Goal: Task Accomplishment & Management: Complete application form

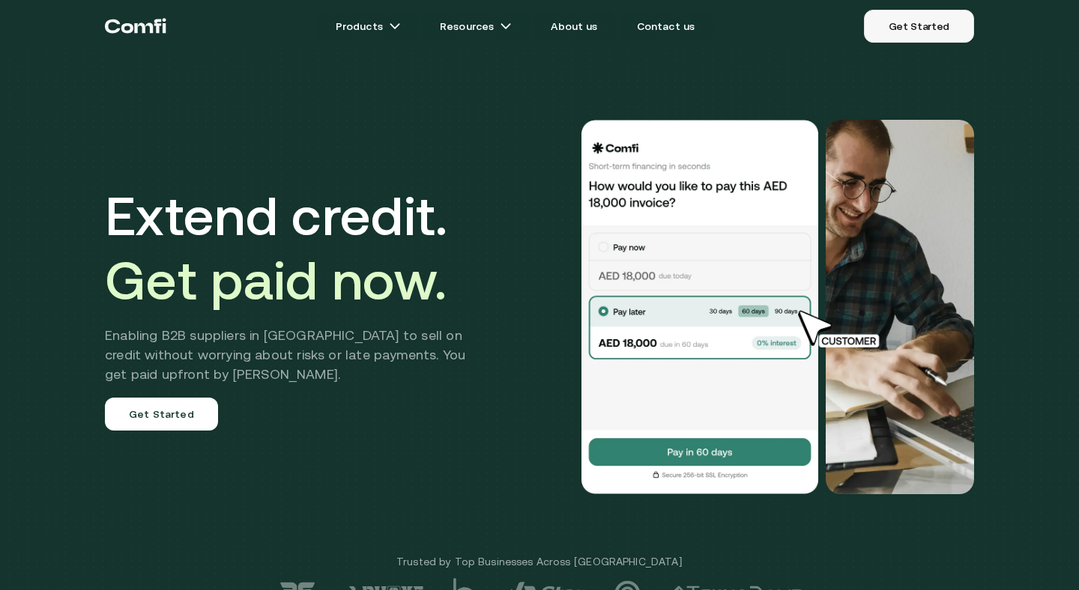
click at [928, 31] on link "Get Started" at bounding box center [919, 26] width 110 height 33
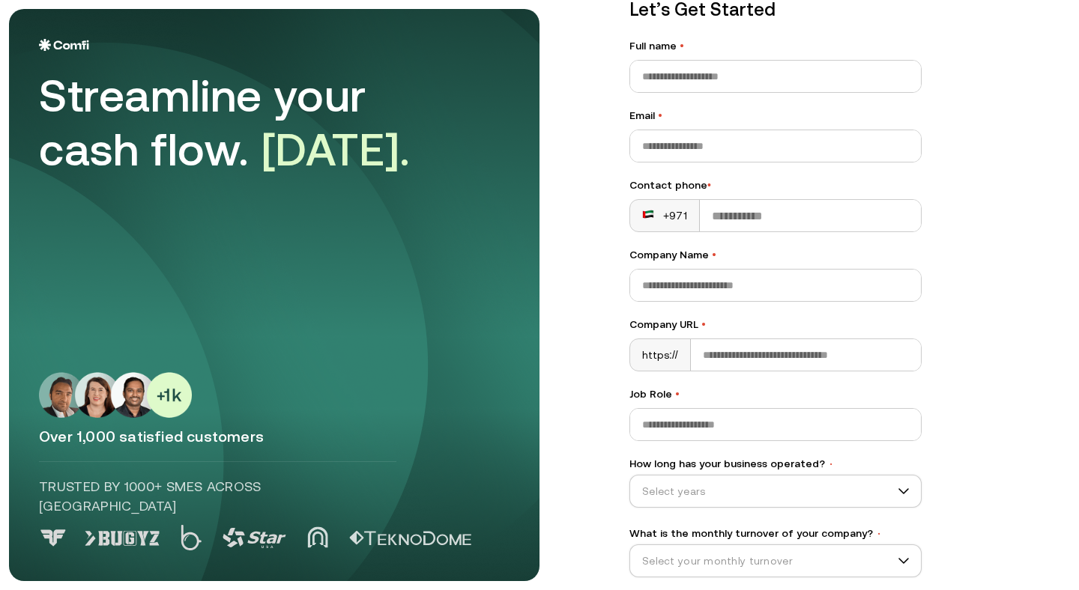
scroll to position [135, 0]
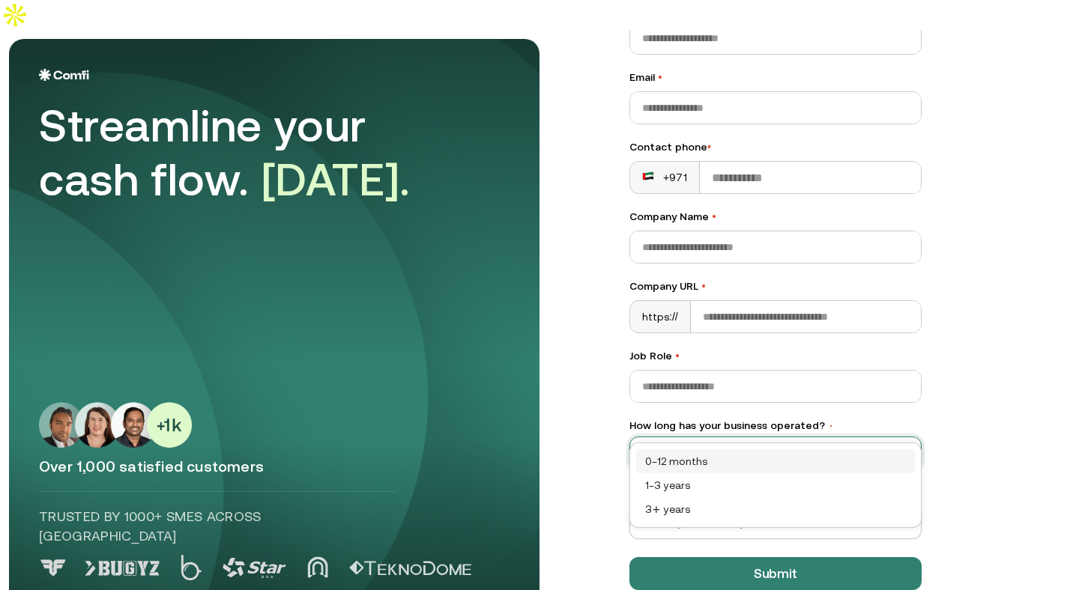
click at [757, 442] on input "How long has your business operated? •" at bounding box center [768, 453] width 277 height 22
click at [697, 463] on div "0–12 months" at bounding box center [775, 461] width 261 height 16
click at [715, 512] on input "What is the monthly turnover of your company? •" at bounding box center [768, 523] width 277 height 22
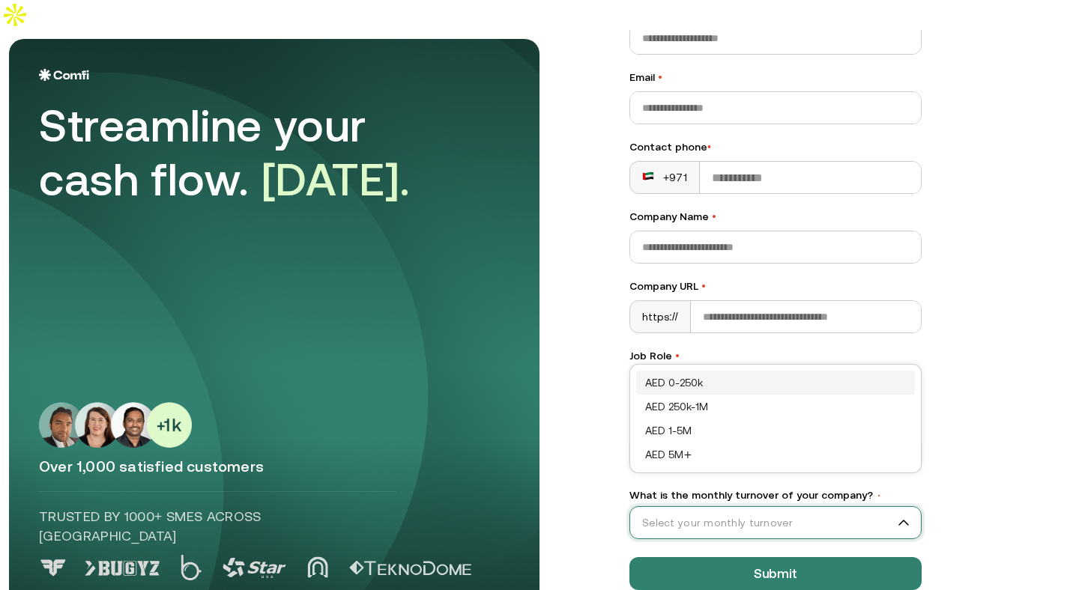
click at [693, 379] on div "AED 0-250k" at bounding box center [775, 383] width 261 height 16
